Goal: Task Accomplishment & Management: Manage account settings

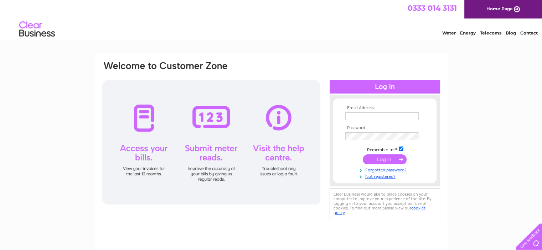
type input "[EMAIL_ADDRESS][DOMAIN_NAME]"
click at [381, 159] on input "submit" at bounding box center [385, 160] width 44 height 10
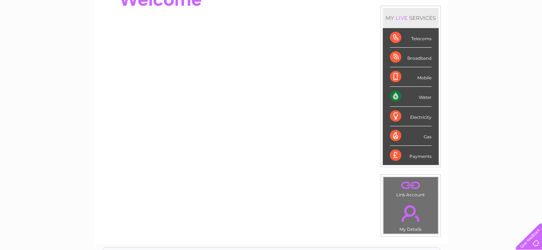
scroll to position [107, 0]
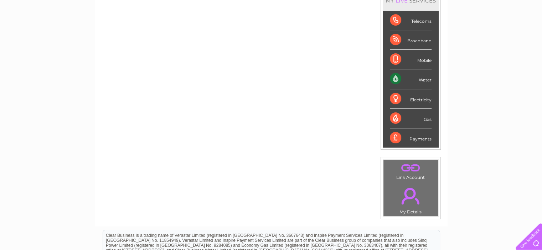
click at [421, 79] on div "Water" at bounding box center [411, 79] width 42 height 20
click at [387, 79] on li "Water" at bounding box center [411, 79] width 56 height 20
click at [395, 78] on div "Water" at bounding box center [411, 79] width 42 height 20
click at [397, 78] on div "Water" at bounding box center [411, 79] width 42 height 20
click at [428, 79] on div "Water" at bounding box center [411, 79] width 42 height 20
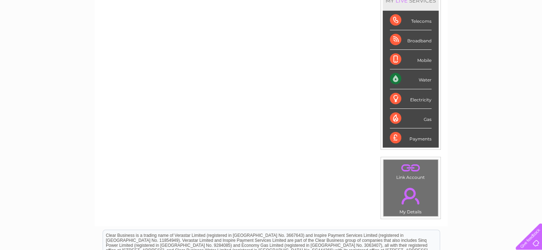
click at [396, 77] on div "Water" at bounding box center [411, 79] width 42 height 20
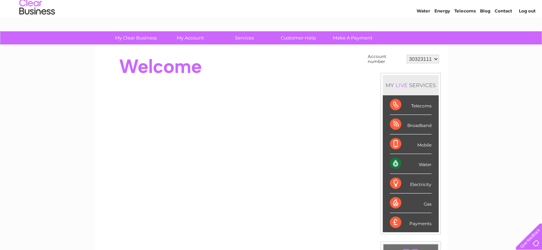
scroll to position [0, 0]
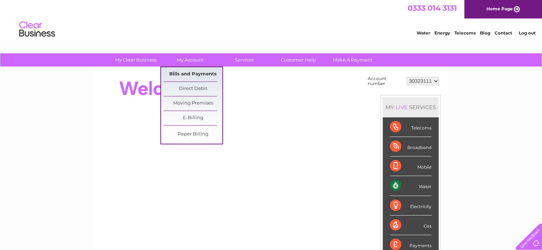
click at [198, 75] on link "Bills and Payments" at bounding box center [193, 74] width 59 height 14
click at [203, 74] on link "Bills and Payments" at bounding box center [193, 74] width 59 height 14
